Goal: Task Accomplishment & Management: Manage account settings

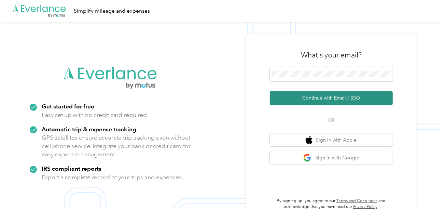
click at [293, 98] on button "Continue with Email / SSO" at bounding box center [331, 98] width 123 height 14
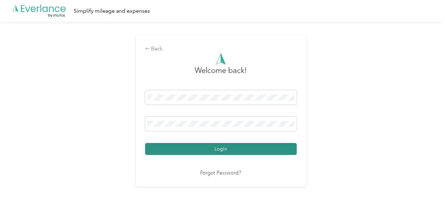
click at [232, 153] on button "Login" at bounding box center [221, 149] width 152 height 12
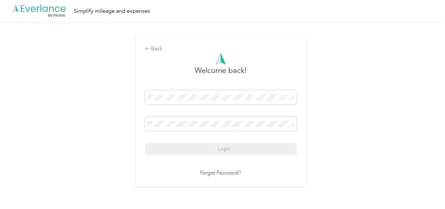
click at [312, 133] on div "Back Welcome back! Login Forgot Password?" at bounding box center [221, 114] width 442 height 184
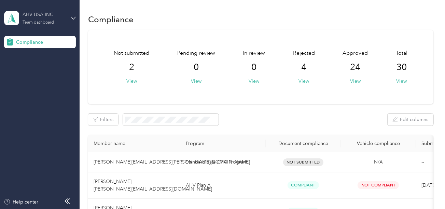
click at [52, 22] on div "Team dashboard" at bounding box center [38, 23] width 31 height 4
click at [30, 69] on div "Log out" at bounding box center [23, 71] width 26 height 7
